Goal: Use online tool/utility: Utilize a website feature to perform a specific function

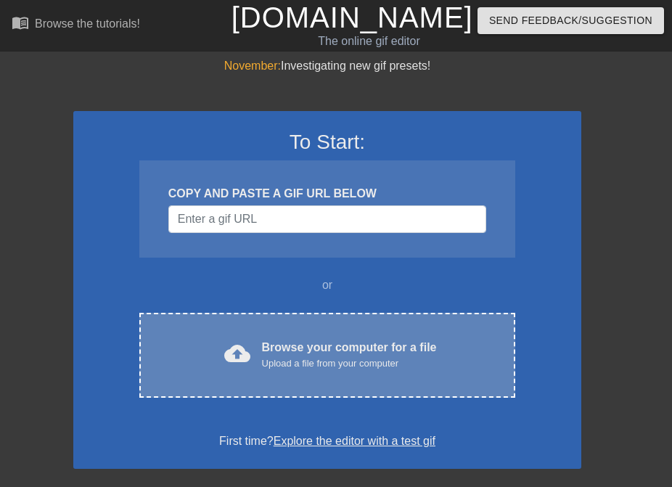
click at [470, 358] on div "cloud_upload Browse your computer for a file Upload a file from your computer" at bounding box center [327, 355] width 315 height 33
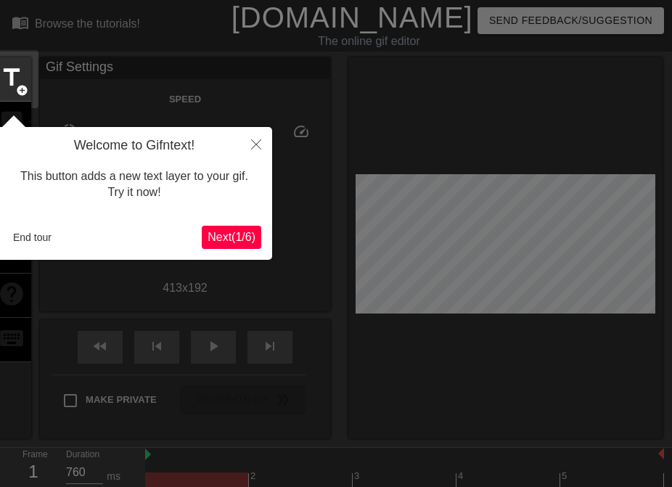
scroll to position [36, 0]
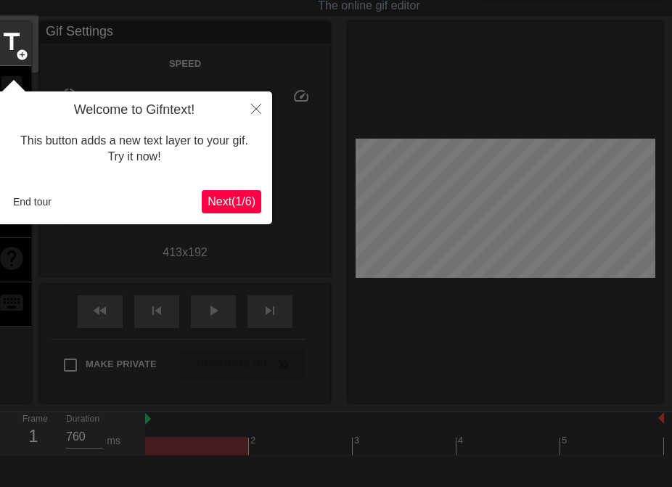
click at [224, 198] on span "Next ( 1 / 6 )" at bounding box center [232, 201] width 48 height 12
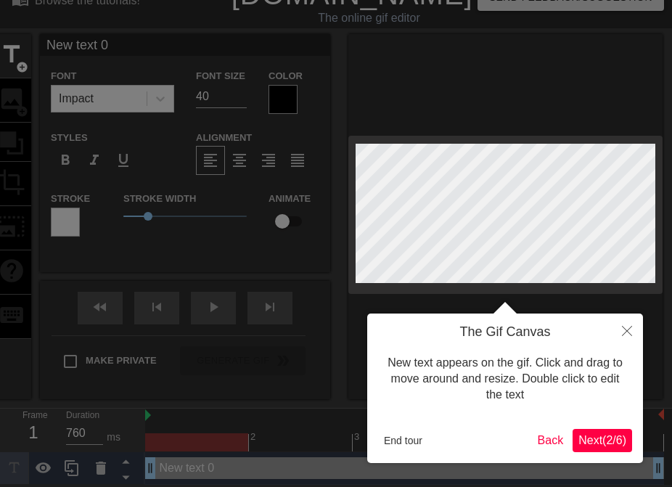
scroll to position [0, 0]
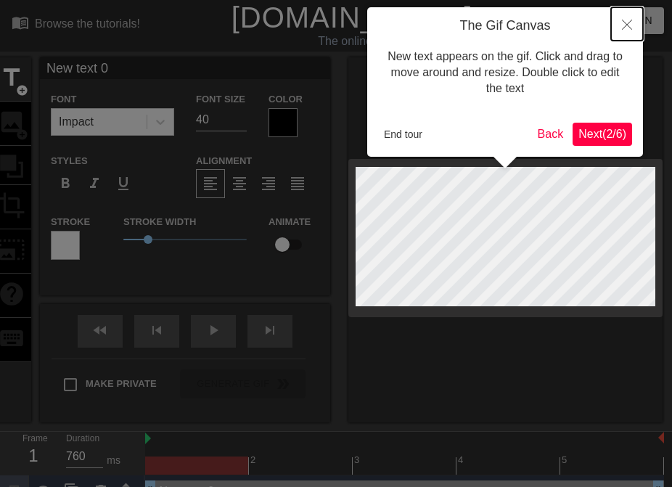
click at [624, 25] on icon "Close" at bounding box center [627, 25] width 10 height 10
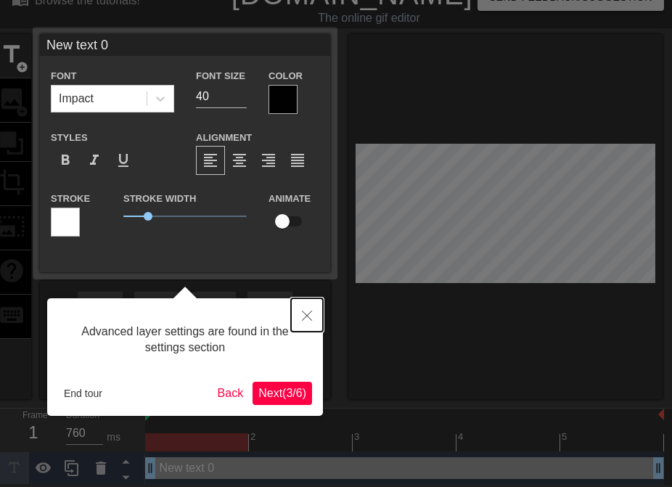
click at [302, 316] on icon "Close" at bounding box center [307, 316] width 10 height 10
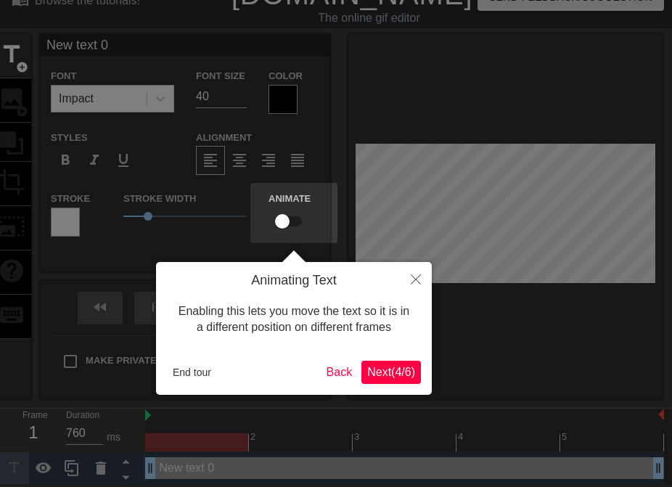
scroll to position [0, 0]
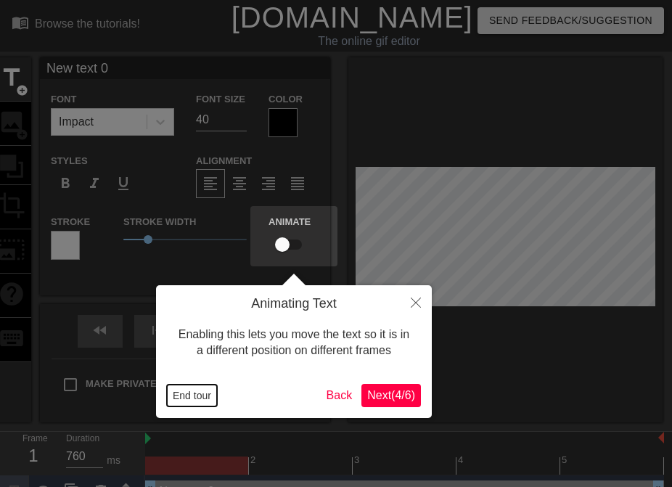
click at [203, 398] on button "End tour" at bounding box center [192, 396] width 50 height 22
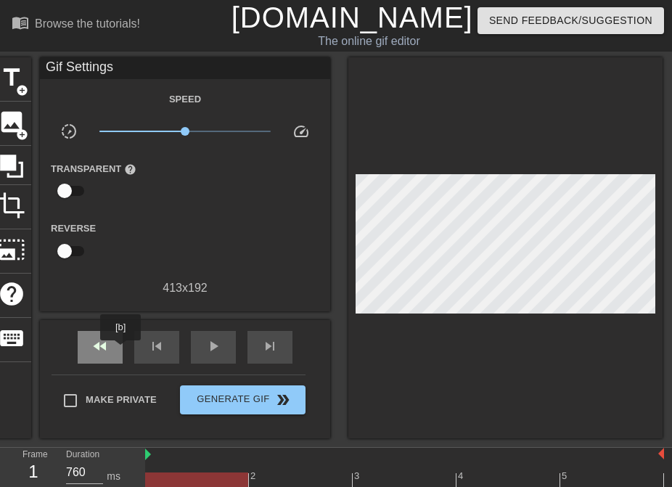
scroll to position [39, 0]
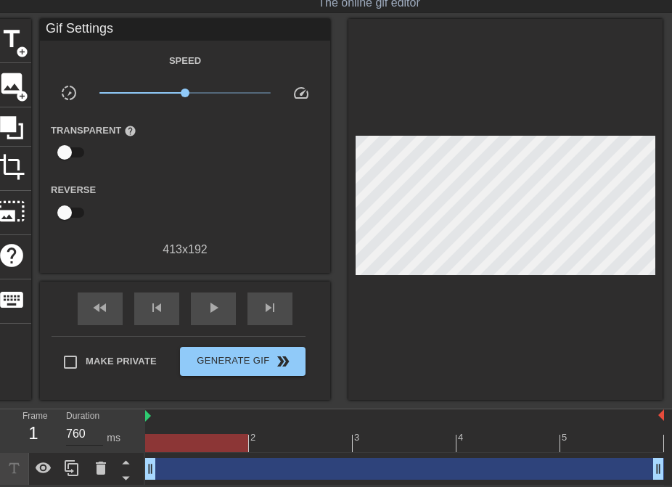
click at [87, 436] on input "760" at bounding box center [84, 434] width 37 height 23
click at [139, 433] on div "Duration 10000 ms" at bounding box center [98, 430] width 87 height 42
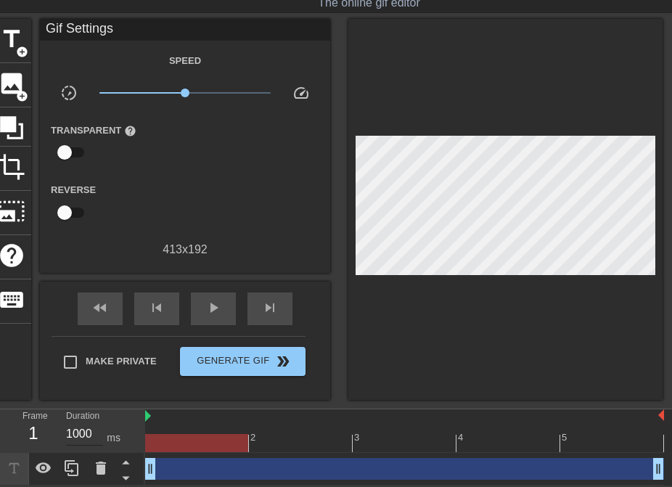
click at [84, 436] on input "10000" at bounding box center [84, 434] width 37 height 23
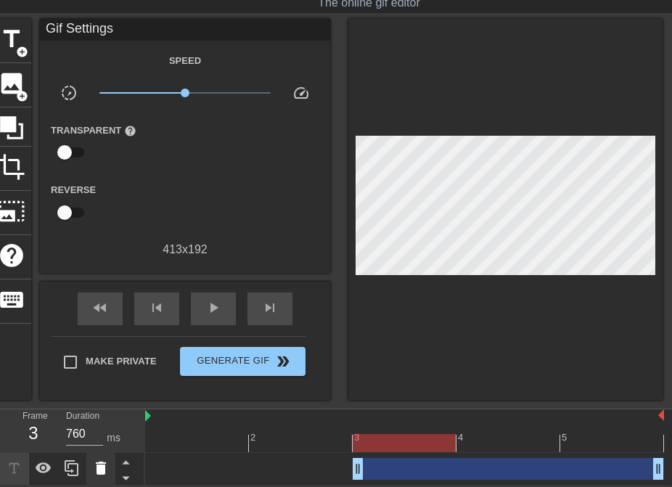
type input "10000"
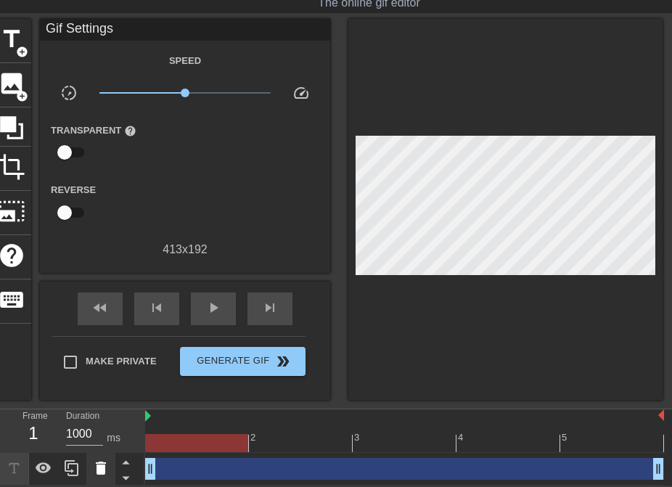
drag, startPoint x: 145, startPoint y: 465, endPoint x: 91, endPoint y: 466, distance: 54.5
click at [91, 466] on div "Frame 1 Duration 10000 ms 2 3 4 5 drag_handle drag_handle" at bounding box center [336, 447] width 672 height 76
